Goal: Communication & Community: Answer question/provide support

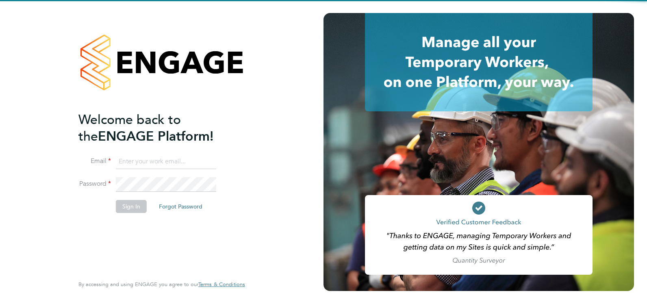
click at [122, 153] on ng-template "Welcome back to the ENGAGE Platform! Email Password Sign In Forgot Password" at bounding box center [157, 166] width 159 height 110
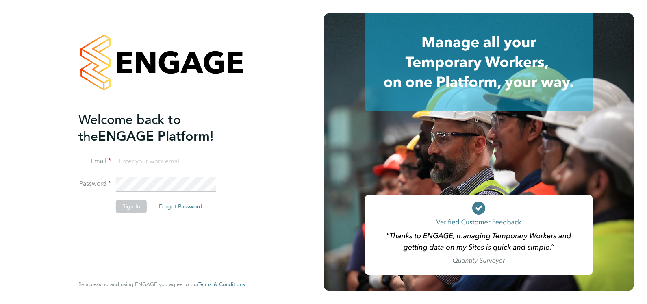
click at [124, 159] on input at bounding box center [166, 162] width 100 height 15
type input "kelseystephens@jjfox.com"
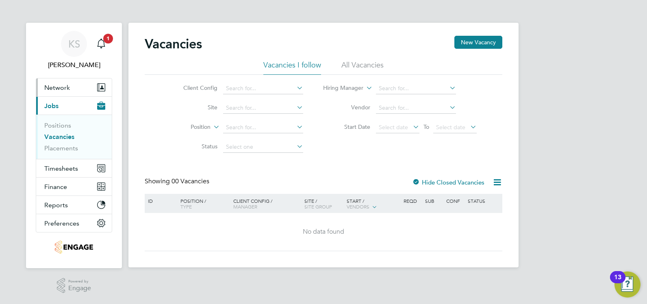
click at [57, 87] on span "Network" at bounding box center [57, 88] width 26 height 8
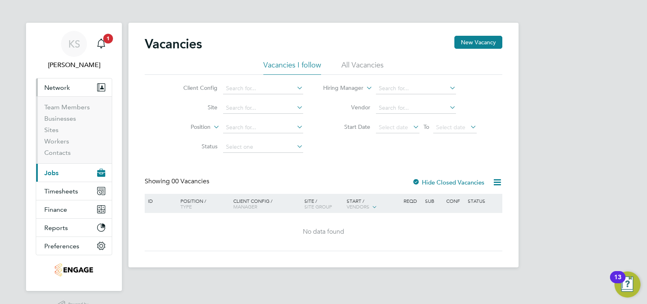
click at [60, 173] on button "Current page: Jobs" at bounding box center [74, 173] width 76 height 18
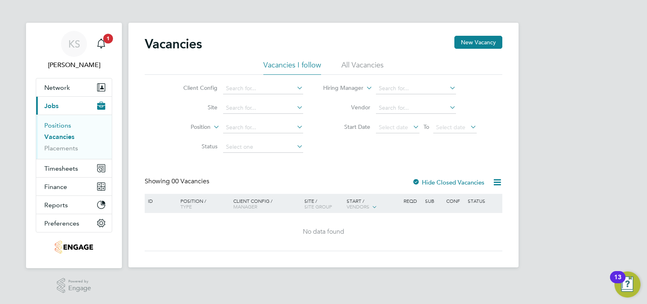
click at [59, 126] on link "Positions" at bounding box center [57, 126] width 27 height 8
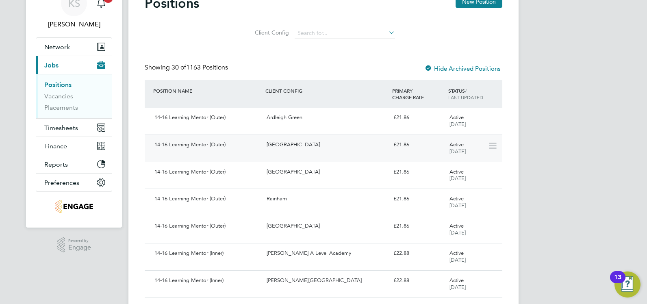
scroll to position [81, 0]
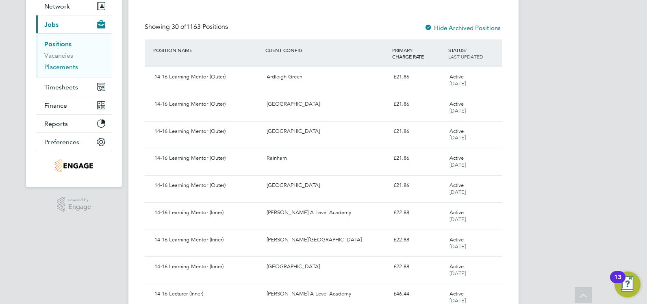
click at [54, 65] on link "Placements" at bounding box center [61, 67] width 34 height 8
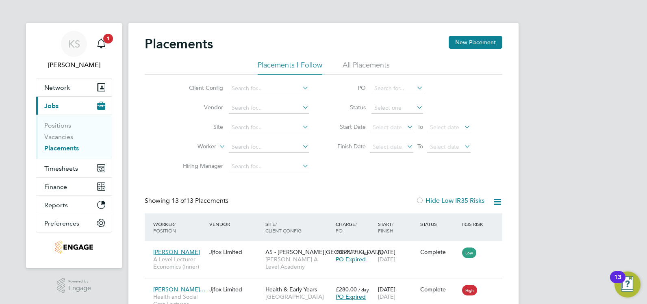
click at [360, 66] on li "All Placements" at bounding box center [366, 67] width 47 height 15
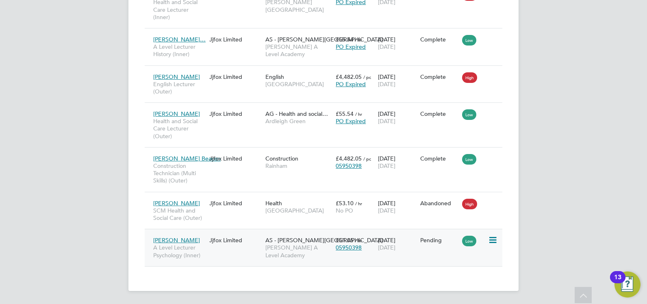
click at [241, 243] on div "Jjfox Limited" at bounding box center [235, 240] width 56 height 15
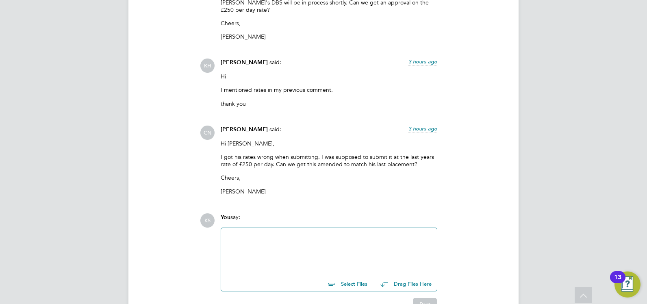
scroll to position [1964, 0]
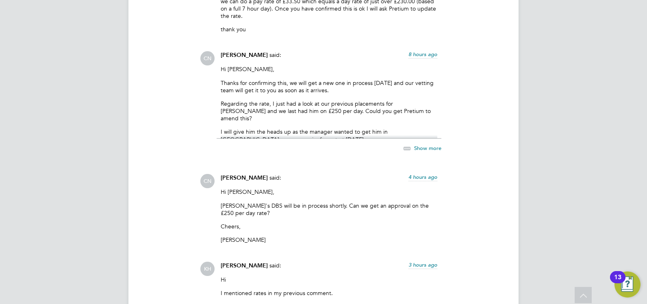
scroll to position [2005, 0]
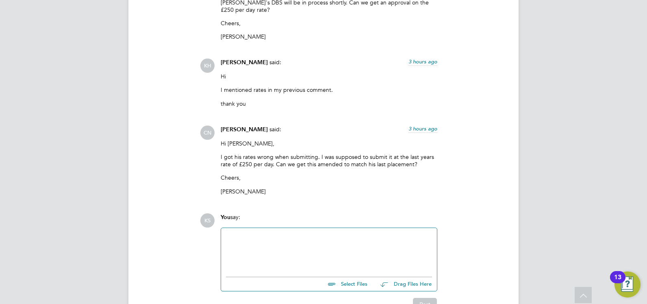
click at [233, 233] on div at bounding box center [329, 250] width 206 height 35
paste div
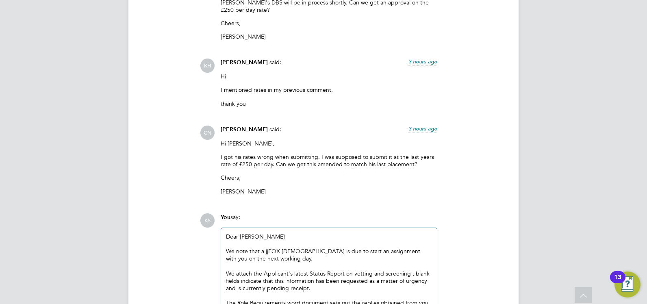
scroll to position [2148, 0]
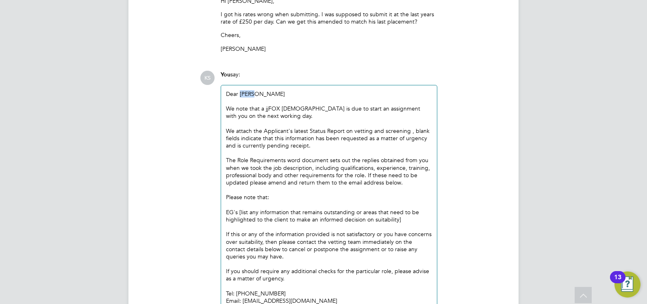
drag, startPoint x: 260, startPoint y: 87, endPoint x: 241, endPoint y: 85, distance: 19.1
click at [241, 90] on div "Dear [PERSON_NAME]" at bounding box center [329, 93] width 206 height 7
click at [338, 105] on div "We note that a jjFOX [DEMOGRAPHIC_DATA] is due to start an assignment with you …" at bounding box center [329, 112] width 206 height 15
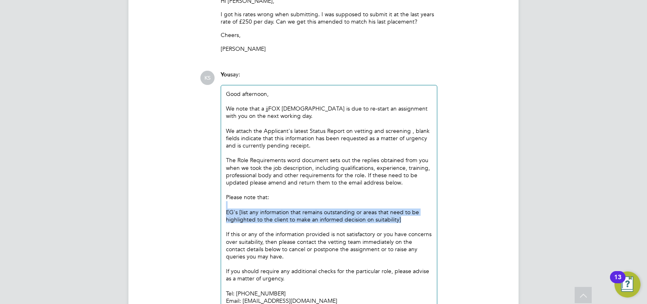
drag, startPoint x: 403, startPoint y: 211, endPoint x: 219, endPoint y: 200, distance: 184.6
click at [219, 200] on div "You say: Good afternoon, We note that a jjFOX [DEMOGRAPHIC_DATA] is due to re-s…" at bounding box center [329, 203] width 225 height 265
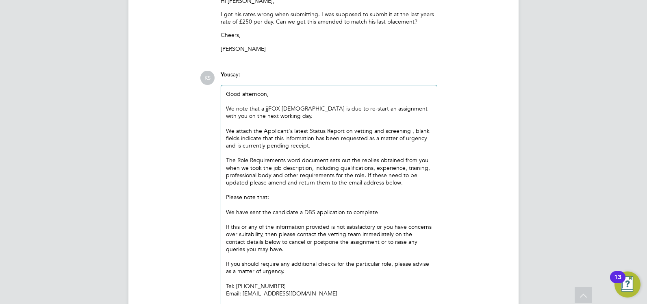
scroll to position [2225, 0]
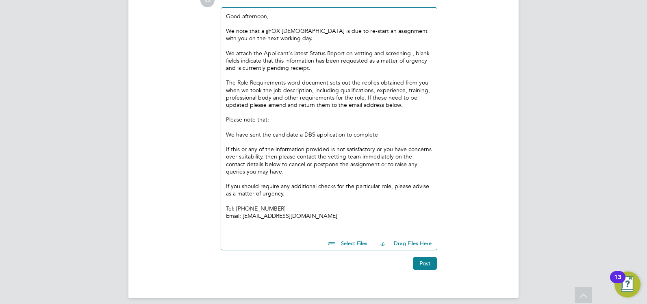
click at [226, 111] on div "Good afternoon, We note that a jjFOX [DEMOGRAPHIC_DATA] is due to re-start an a…" at bounding box center [329, 120] width 216 height 224
click at [227, 116] on div "Please note that:" at bounding box center [329, 119] width 206 height 7
click at [375, 131] on div "We have sent the candidate a DBS application to complete" at bounding box center [329, 134] width 206 height 7
click at [361, 236] on input "file" at bounding box center [371, 241] width 122 height 11
type input "C:\fakepath\Applicant Profile - [PERSON_NAME] - Start -1.doc"
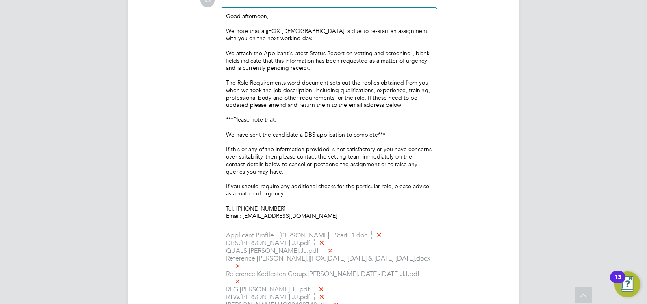
scroll to position [2303, 0]
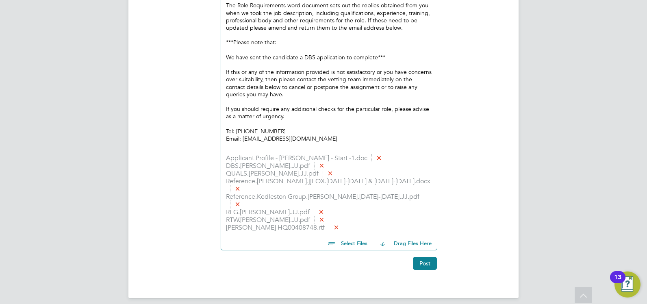
click at [351, 236] on input "file" at bounding box center [371, 241] width 122 height 11
type input "C:\fakepath\Candidate Vetting Form.[PERSON_NAME].docx"
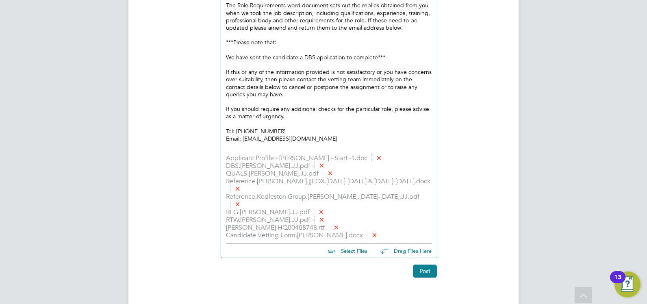
scroll to position [2310, 0]
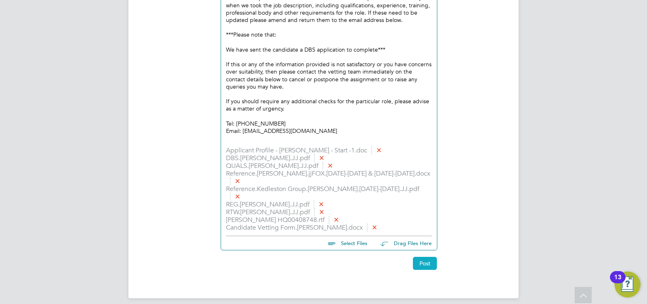
click at [421, 257] on button "Post" at bounding box center [425, 263] width 24 height 13
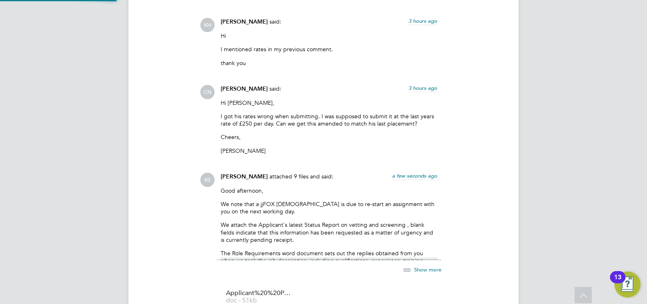
scroll to position [2414, 0]
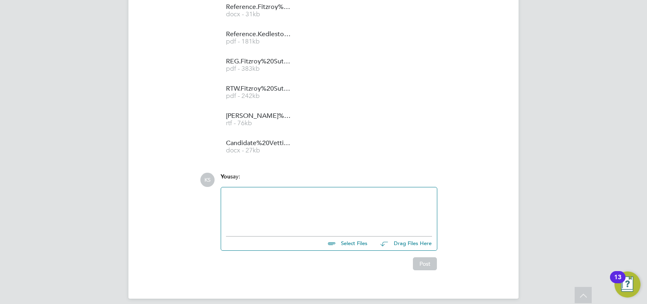
click at [256, 204] on div at bounding box center [329, 209] width 206 height 35
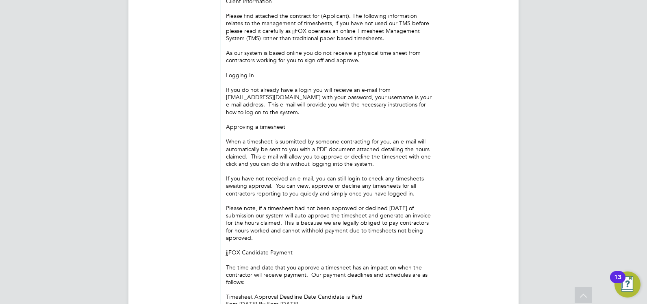
scroll to position [2527, 0]
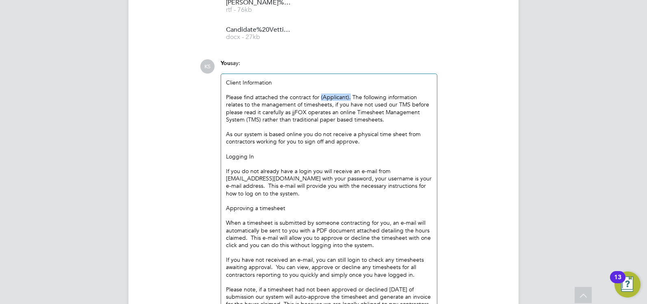
drag, startPoint x: 348, startPoint y: 89, endPoint x: 320, endPoint y: 89, distance: 28.9
click at [320, 94] on div "Please find attached the contract for (Applicant). The following information re…" at bounding box center [329, 109] width 206 height 30
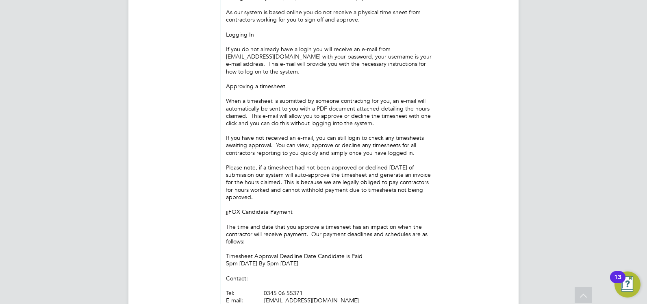
scroll to position [2734, 0]
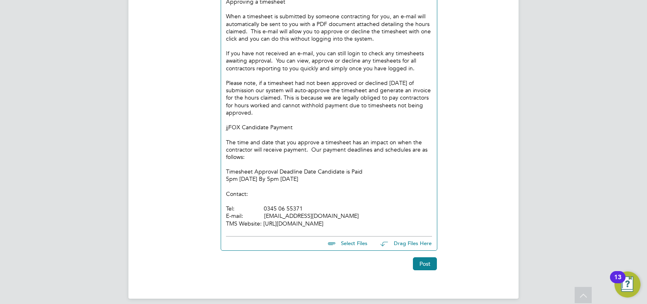
click at [359, 238] on input "file" at bounding box center [371, 242] width 122 height 11
type input "C:\fakepath\Client Contract533.doc"
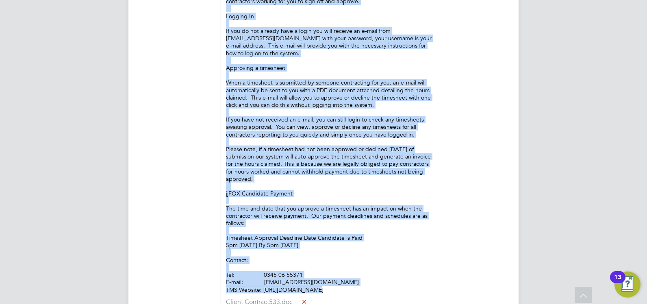
scroll to position [2741, 0]
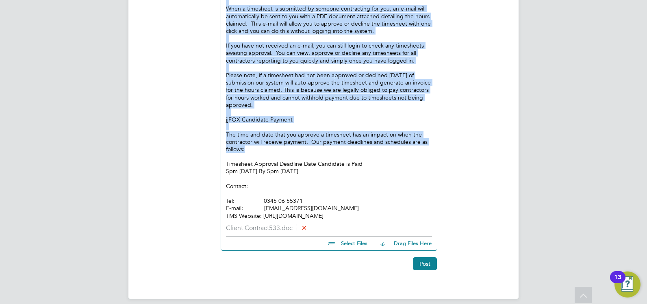
drag, startPoint x: 234, startPoint y: 77, endPoint x: 292, endPoint y: 142, distance: 87.3
click at [292, 142] on div "Client Information Please find attached the contract for [PERSON_NAME]. The fol…" at bounding box center [329, 42] width 206 height 355
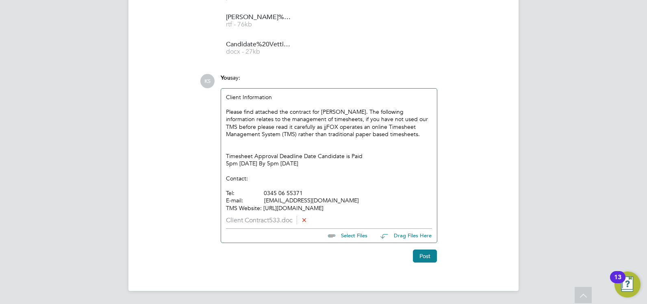
scroll to position [2505, 0]
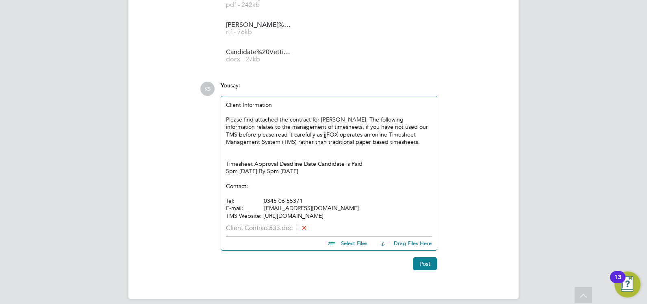
drag, startPoint x: 331, startPoint y: 165, endPoint x: 229, endPoint y: 155, distance: 103.4
click at [229, 155] on div "Client Information Please find attached the contract for [PERSON_NAME]. The fol…" at bounding box center [329, 160] width 206 height 118
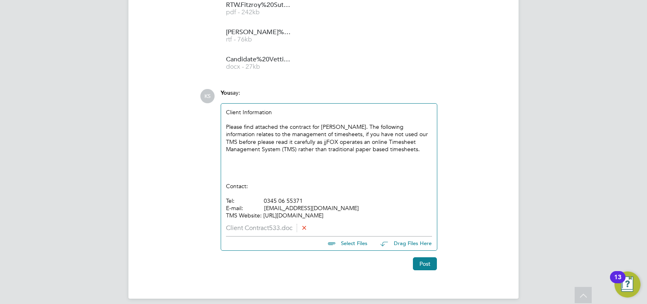
scroll to position [2490, 0]
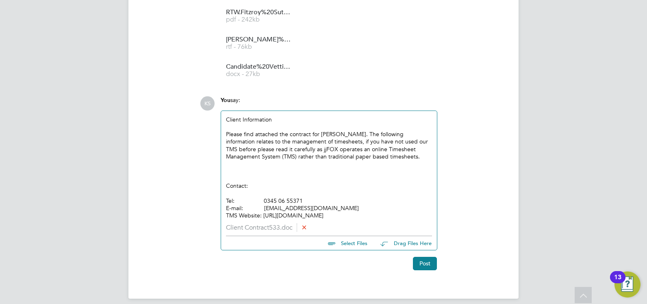
drag, startPoint x: 333, startPoint y: 209, endPoint x: 220, endPoint y: 176, distance: 118.2
click at [220, 176] on div "You say: Client Information Please find attached the contract for [PERSON_NAME]…" at bounding box center [329, 173] width 225 height 155
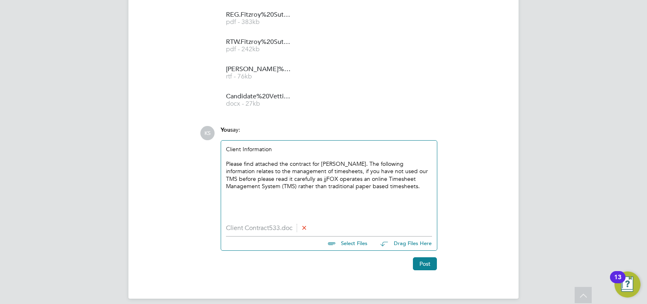
scroll to position [2453, 0]
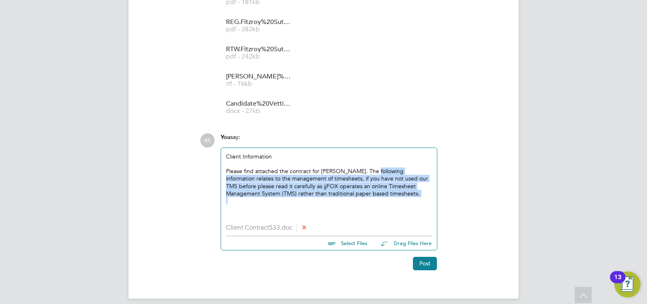
drag, startPoint x: 366, startPoint y: 165, endPoint x: 396, endPoint y: 192, distance: 40.9
click at [396, 192] on div "Client Information Please find attached the contract for [PERSON_NAME]. The fol…" at bounding box center [329, 186] width 206 height 67
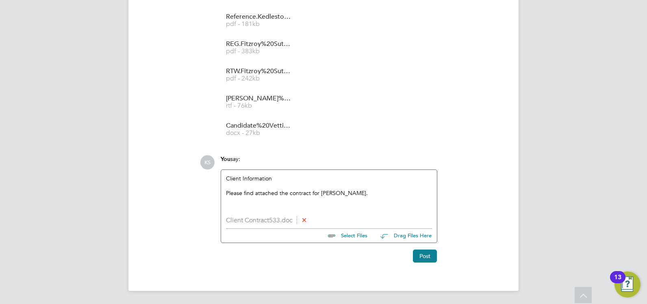
scroll to position [2423, 0]
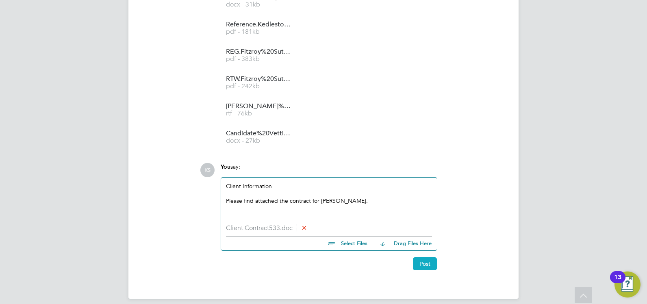
click at [427, 257] on button "Post" at bounding box center [425, 263] width 24 height 13
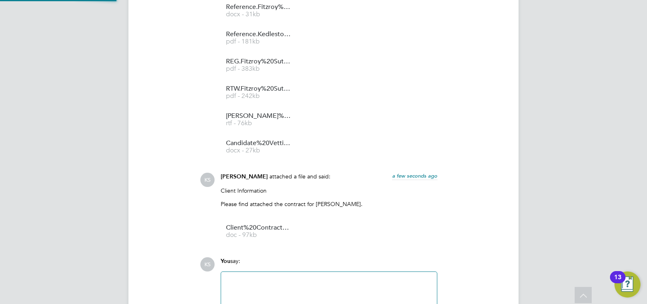
scroll to position [2499, 0]
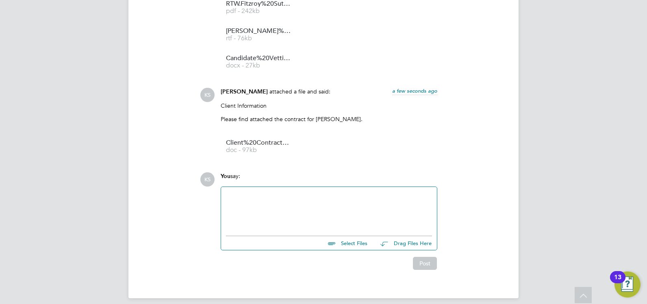
click at [254, 195] on div at bounding box center [329, 209] width 206 height 35
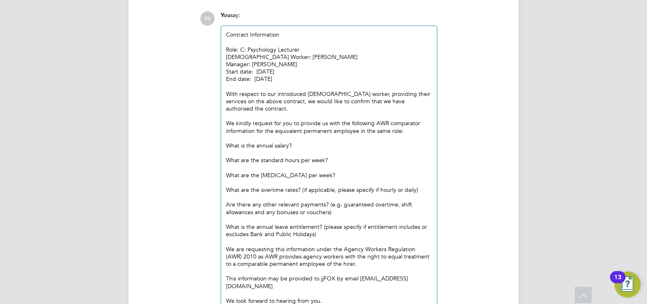
click at [248, 46] on div "Role: C: Psychology Lecturer" at bounding box center [329, 49] width 206 height 7
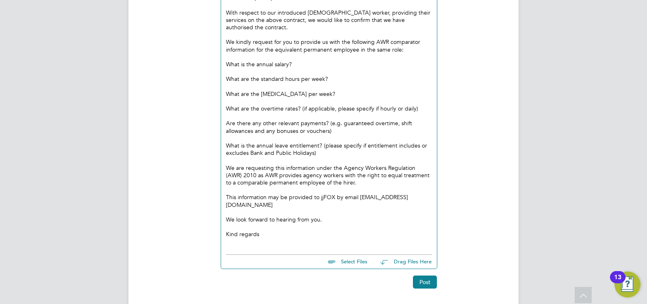
click at [263, 231] on div "Kind regards" at bounding box center [329, 234] width 206 height 7
drag, startPoint x: 263, startPoint y: 211, endPoint x: 216, endPoint y: 211, distance: 47.2
click at [216, 211] on div "KS You say: Contract Information Role: Psychology Lecturer [DEMOGRAPHIC_DATA] W…" at bounding box center [351, 109] width 303 height 359
click at [419, 276] on button "Post" at bounding box center [425, 282] width 24 height 13
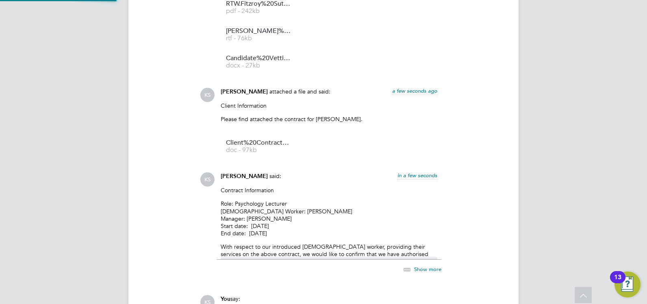
scroll to position [2621, 0]
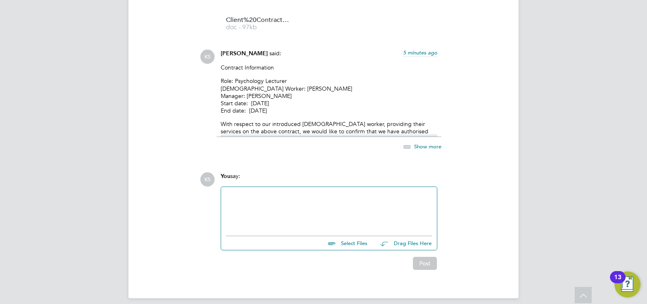
click at [290, 192] on div at bounding box center [329, 209] width 206 height 35
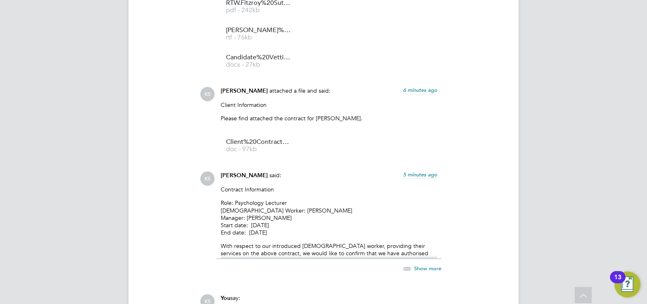
drag, startPoint x: 226, startPoint y: 97, endPoint x: 377, endPoint y: 111, distance: 151.4
click at [377, 111] on div "Client Information Please find attached the contract for [PERSON_NAME]." at bounding box center [329, 114] width 217 height 27
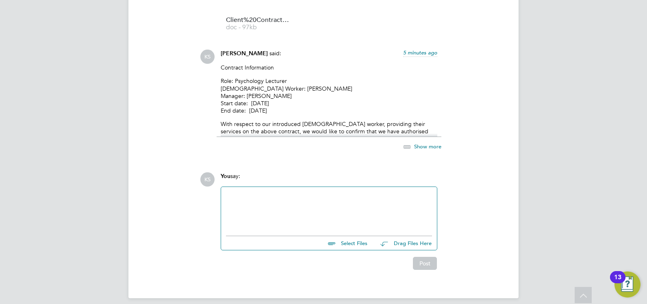
click at [329, 77] on p "Role: Psychology Lecturer [DEMOGRAPHIC_DATA] Worker: [PERSON_NAME] Manager: [PE…" at bounding box center [329, 95] width 217 height 37
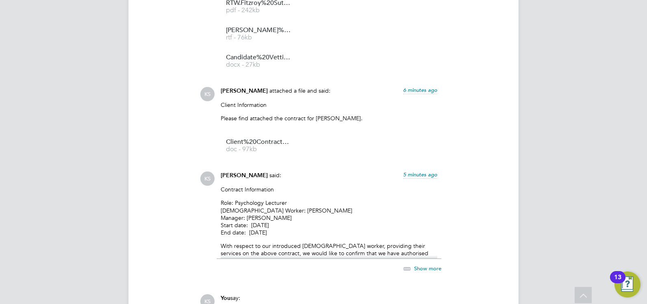
drag, startPoint x: 222, startPoint y: 109, endPoint x: 358, endPoint y: 109, distance: 135.8
click at [358, 115] on p "Please find attached the contract for [PERSON_NAME]." at bounding box center [329, 118] width 217 height 7
copy p "Please find attached the contract for [PERSON_NAME]."
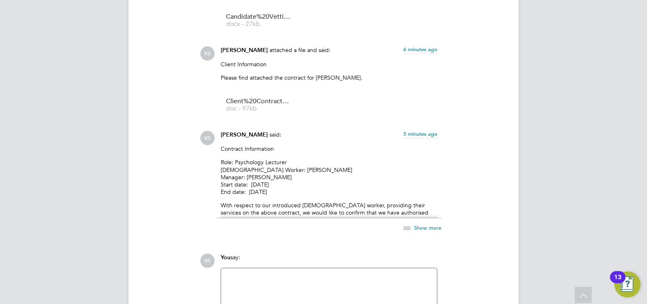
scroll to position [2581, 0]
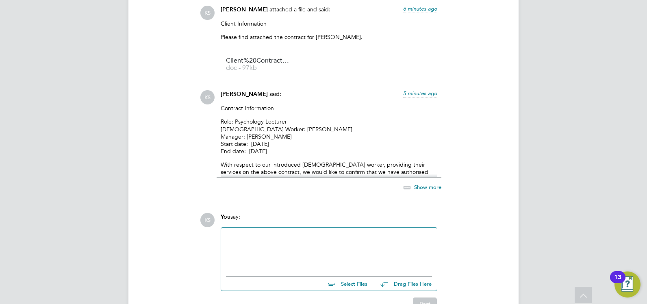
click at [243, 235] on div at bounding box center [329, 250] width 206 height 35
click at [290, 233] on div "Please find attached the contract for [PERSON_NAME]." at bounding box center [329, 250] width 206 height 35
click at [393, 233] on div "Please find attached the correct contract for [PERSON_NAME]." at bounding box center [329, 250] width 206 height 35
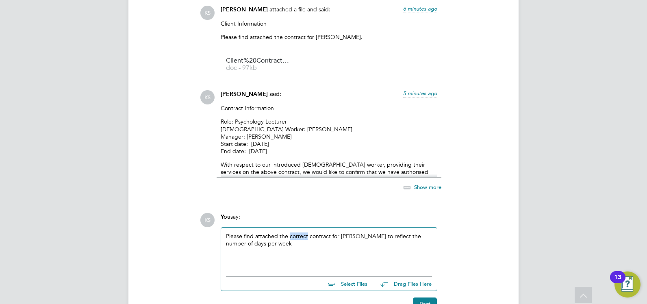
drag, startPoint x: 307, startPoint y: 228, endPoint x: 288, endPoint y: 228, distance: 18.7
click at [288, 233] on div "Please find attached the correct contract for [PERSON_NAME] to reflect the numb…" at bounding box center [329, 250] width 206 height 35
click at [225, 237] on div "Please find attached the amended contract for [PERSON_NAME] to reflect the numb…" at bounding box center [329, 250] width 216 height 45
click at [226, 237] on div "Please find attached the amended contract for [PERSON_NAME] to reflect the numb…" at bounding box center [329, 250] width 206 height 35
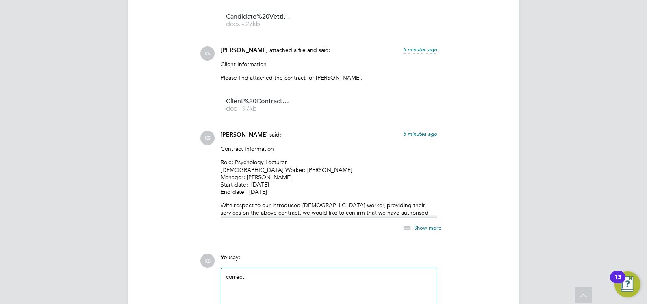
scroll to position [2499, 0]
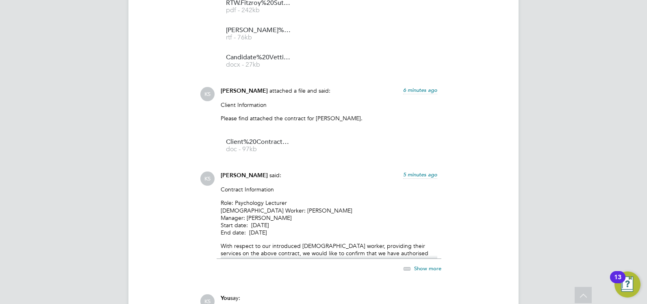
drag, startPoint x: 221, startPoint y: 110, endPoint x: 357, endPoint y: 109, distance: 135.4
click at [357, 115] on p "Please find attached the contract for [PERSON_NAME]." at bounding box center [329, 118] width 217 height 7
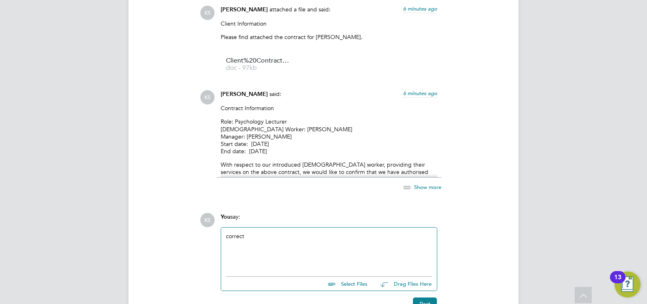
drag, startPoint x: 247, startPoint y: 229, endPoint x: 178, endPoint y: 230, distance: 69.5
click at [287, 233] on div "Please find attached the contract for [PERSON_NAME]." at bounding box center [329, 250] width 206 height 35
click at [394, 233] on div "Please find attached the amended contract for [PERSON_NAME]." at bounding box center [329, 250] width 206 height 35
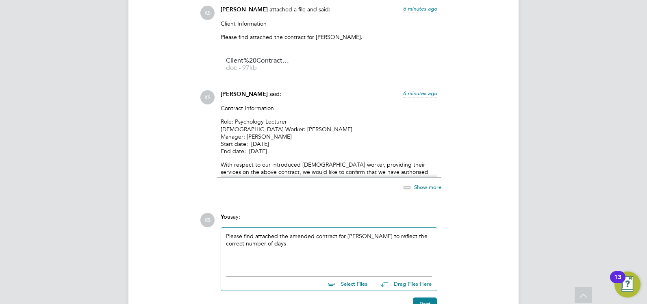
click at [353, 277] on input "file" at bounding box center [371, 282] width 122 height 11
type input "C:\fakepath\Client Contract533.doc"
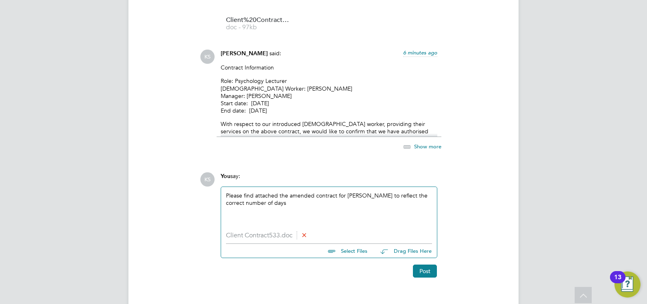
click at [290, 198] on div "Please find attached the amended contract for [PERSON_NAME] to reflect the corr…" at bounding box center [329, 209] width 206 height 35
click at [427, 265] on button "Post" at bounding box center [425, 271] width 24 height 13
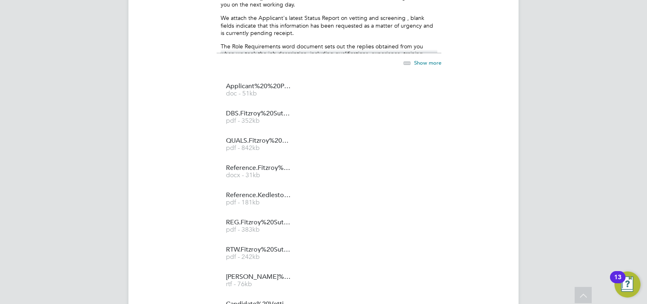
scroll to position [2131, 0]
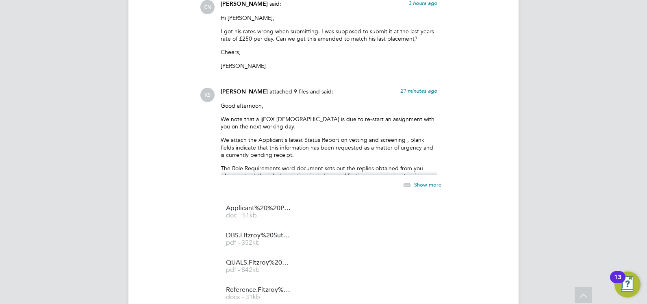
click at [253, 122] on p "We note that a jjFOX [DEMOGRAPHIC_DATA] is due to re-start an assignment with y…" at bounding box center [329, 122] width 217 height 15
